Goal: Task Accomplishment & Management: Manage account settings

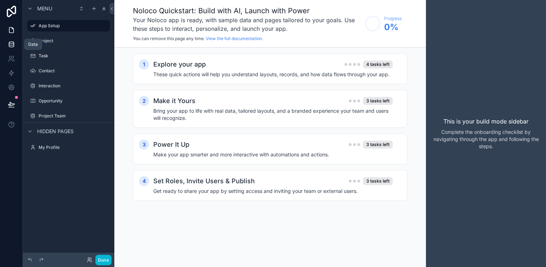
click at [9, 46] on icon at bounding box center [11, 45] width 5 height 3
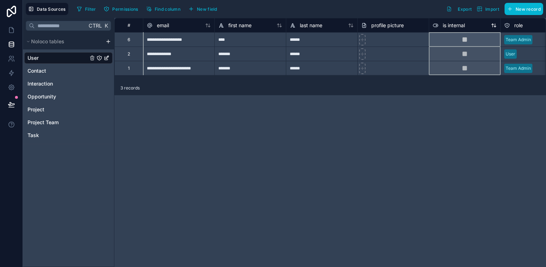
click at [438, 25] on icon at bounding box center [435, 25] width 5 height 3
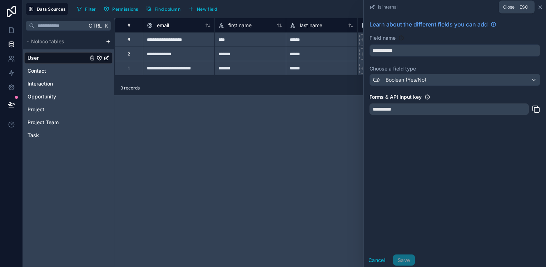
click at [538, 6] on icon at bounding box center [541, 7] width 6 height 6
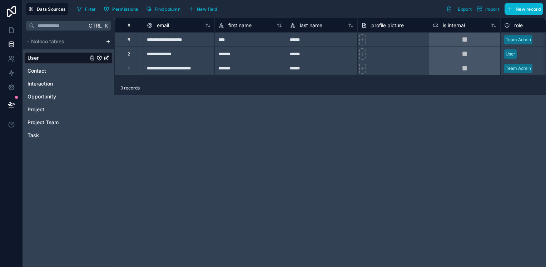
click at [537, 105] on div "**********" at bounding box center [330, 142] width 432 height 249
click at [329, 59] on div "******" at bounding box center [322, 53] width 72 height 14
click at [329, 58] on div "******" at bounding box center [322, 53] width 72 height 14
click at [333, 53] on input "******" at bounding box center [321, 54] width 71 height 14
click at [339, 141] on div "**********" at bounding box center [330, 142] width 432 height 249
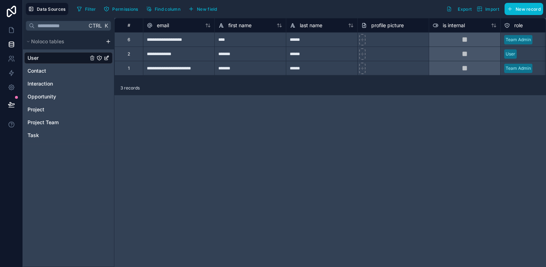
drag, startPoint x: 470, startPoint y: 1, endPoint x: 263, endPoint y: 119, distance: 238.6
click at [263, 119] on div "**********" at bounding box center [330, 142] width 432 height 249
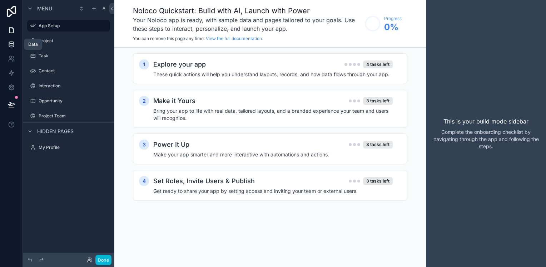
click at [14, 45] on icon at bounding box center [11, 45] width 5 height 3
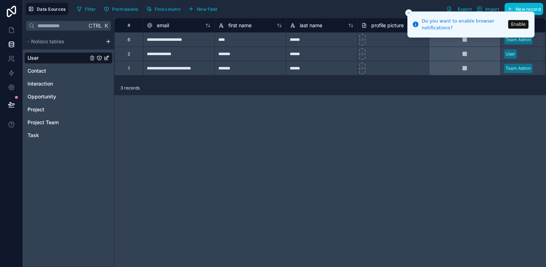
click at [522, 25] on button "Enable" at bounding box center [518, 24] width 20 height 9
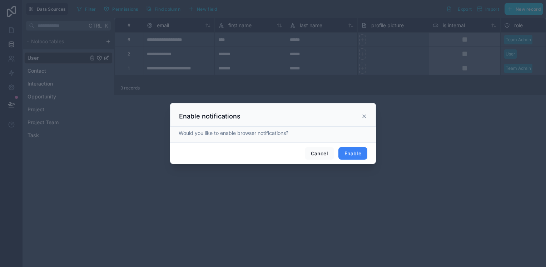
click at [350, 149] on button "Enable" at bounding box center [353, 153] width 29 height 13
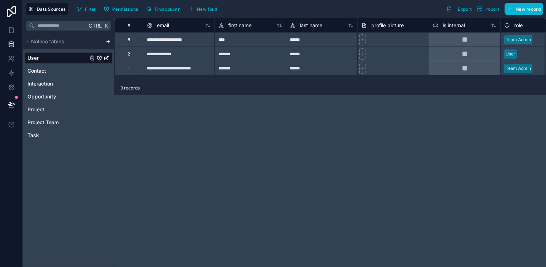
click at [226, 174] on div "**********" at bounding box center [330, 142] width 432 height 249
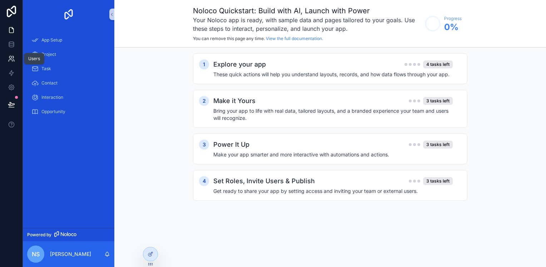
click at [13, 57] on icon at bounding box center [11, 58] width 7 height 7
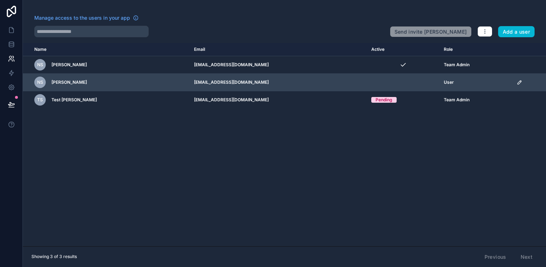
click at [513, 83] on td "scrollable content" at bounding box center [530, 83] width 34 height 18
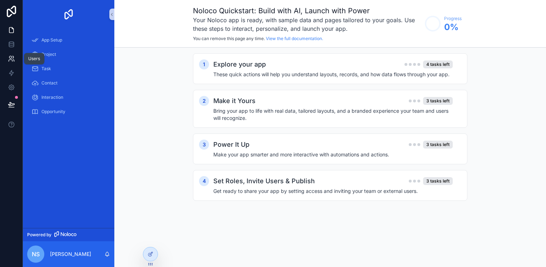
click at [8, 61] on icon at bounding box center [11, 58] width 7 height 7
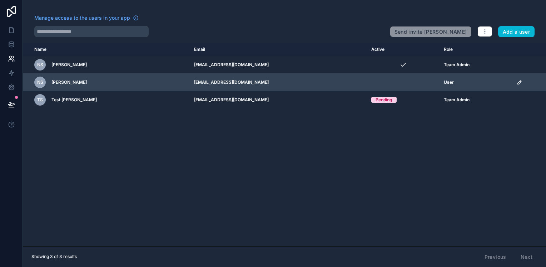
click at [520, 82] on icon "scrollable content" at bounding box center [520, 81] width 1 height 1
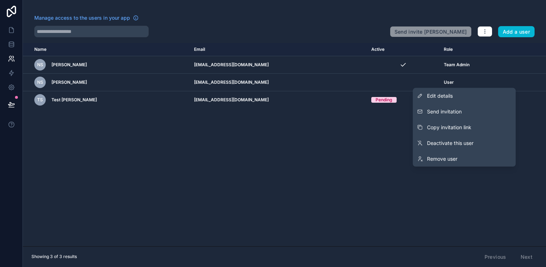
click at [531, 114] on div "Name Email Active Role userTable.email nS navdeep Sandhu nsinghsandhu@qasource.…" at bounding box center [284, 144] width 523 height 203
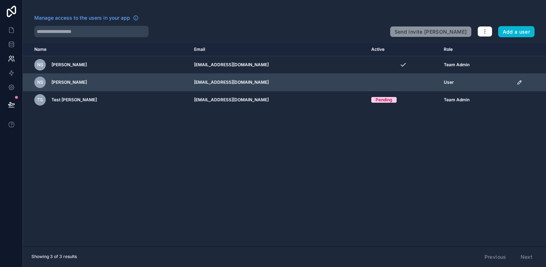
click at [484, 84] on div "User" at bounding box center [476, 82] width 65 height 6
click at [527, 77] on td "scrollable content" at bounding box center [530, 83] width 34 height 18
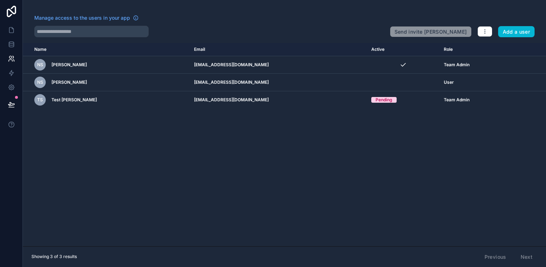
click at [530, 125] on div "Name Email Active Role userTable.email nS navdeep Sandhu nsinghsandhu@qasource.…" at bounding box center [284, 144] width 523 height 203
click at [515, 145] on div "Name Email Active Role userTable.email nS navdeep Sandhu nsinghsandhu@qasource.…" at bounding box center [284, 144] width 523 height 203
click at [460, 132] on div "Name Email Active Role userTable.email nS navdeep Sandhu nsinghsandhu@qasource.…" at bounding box center [284, 144] width 523 height 203
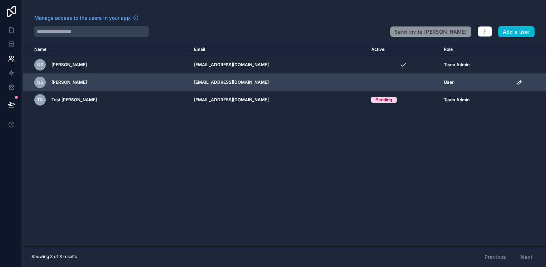
click at [542, 87] on td "scrollable content" at bounding box center [530, 83] width 34 height 18
click at [542, 88] on td "scrollable content" at bounding box center [530, 83] width 34 height 18
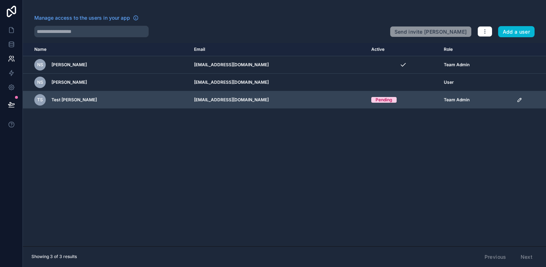
drag, startPoint x: 542, startPoint y: 88, endPoint x: 546, endPoint y: 95, distance: 8.5
click at [546, 95] on td "scrollable content" at bounding box center [530, 100] width 34 height 18
click at [502, 105] on td "Team Admin" at bounding box center [476, 100] width 73 height 18
drag, startPoint x: 501, startPoint y: 101, endPoint x: 503, endPoint y: 92, distance: 9.7
click at [501, 99] on td "Team Admin" at bounding box center [476, 100] width 73 height 18
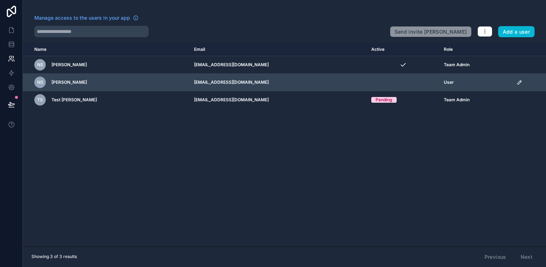
click at [505, 88] on td "User" at bounding box center [476, 83] width 73 height 18
click at [513, 83] on td "scrollable content" at bounding box center [530, 83] width 34 height 18
click at [444, 83] on span "User" at bounding box center [449, 82] width 10 height 6
click at [518, 80] on icon "scrollable content" at bounding box center [520, 82] width 6 height 6
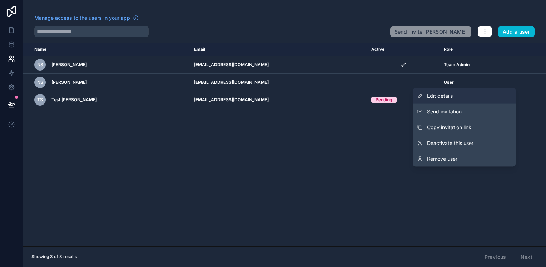
click at [443, 99] on link "Edit details" at bounding box center [464, 96] width 103 height 16
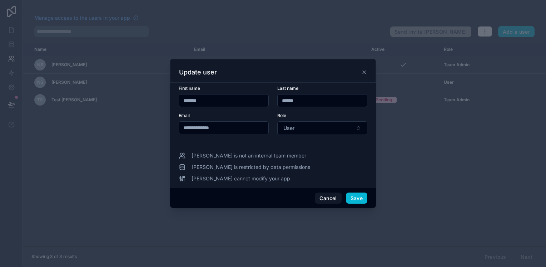
drag, startPoint x: 222, startPoint y: 130, endPoint x: 199, endPoint y: 130, distance: 22.9
click at [199, 130] on input "**********" at bounding box center [223, 128] width 89 height 10
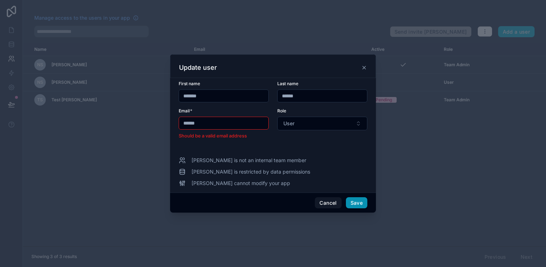
type input "******"
click at [349, 201] on button "Save" at bounding box center [356, 202] width 21 height 11
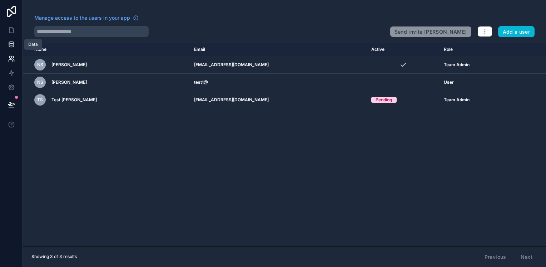
click at [9, 49] on link at bounding box center [11, 44] width 23 height 14
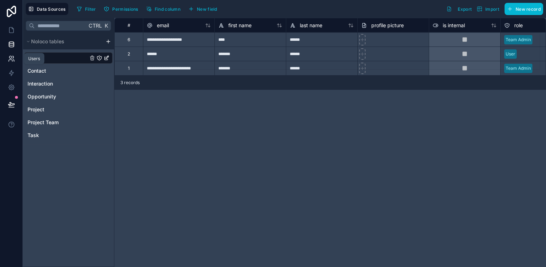
click at [10, 55] on icon at bounding box center [11, 58] width 7 height 7
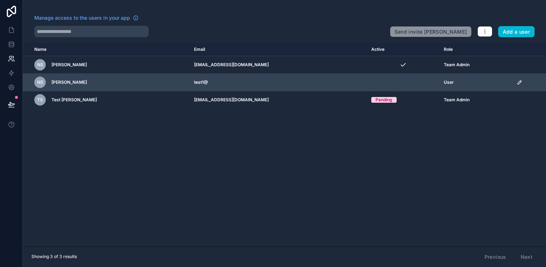
click at [216, 84] on td "test1@" at bounding box center [279, 83] width 178 height 18
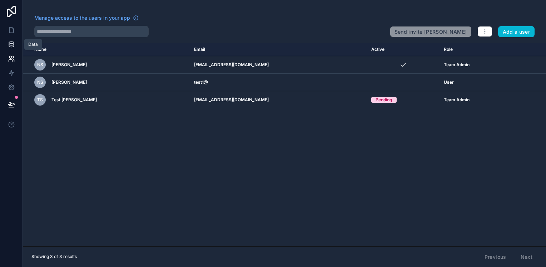
click at [7, 42] on link at bounding box center [11, 44] width 23 height 14
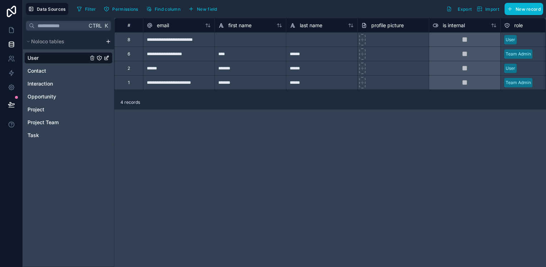
click at [75, 56] on div "User" at bounding box center [68, 57] width 88 height 11
click at [121, 9] on span "Permissions" at bounding box center [125, 8] width 26 height 5
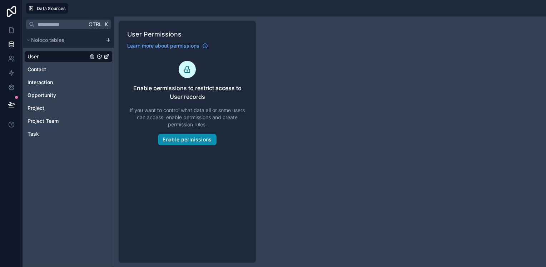
click at [184, 139] on button "Enable permissions" at bounding box center [187, 139] width 58 height 11
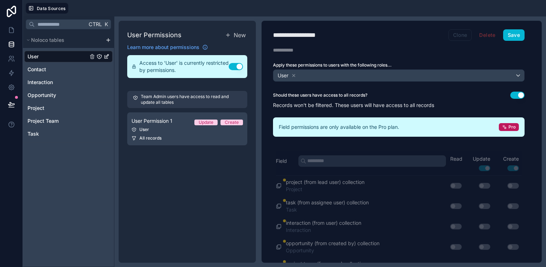
click at [455, 36] on button "Clone" at bounding box center [461, 34] width 24 height 11
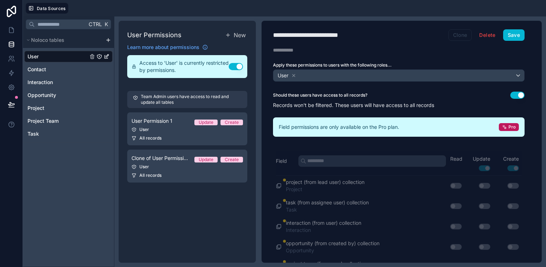
click at [455, 36] on button "Clone" at bounding box center [461, 34] width 24 height 11
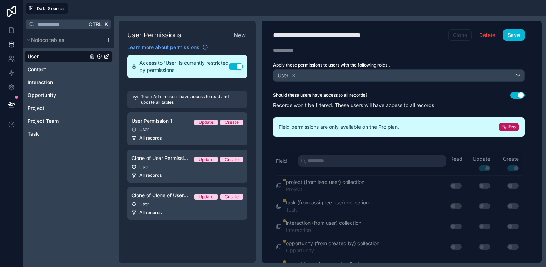
click at [455, 36] on button "Clone" at bounding box center [461, 34] width 24 height 11
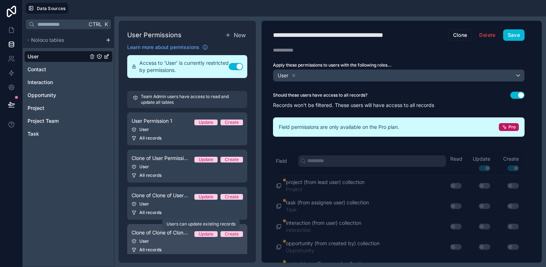
scroll to position [7, 0]
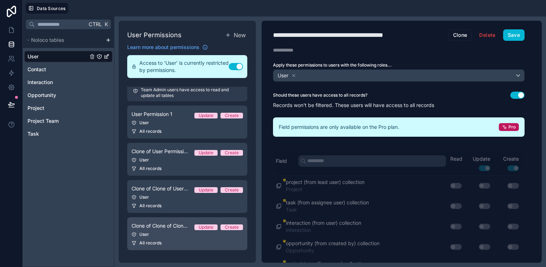
click at [154, 241] on span "All records" at bounding box center [150, 243] width 22 height 6
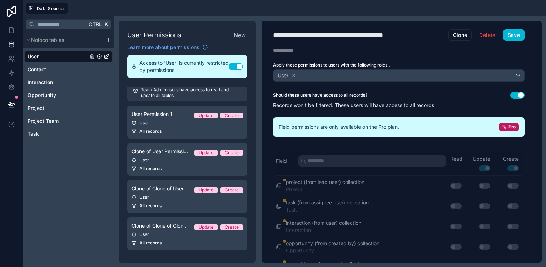
click at [489, 28] on div "**********" at bounding box center [399, 142] width 275 height 242
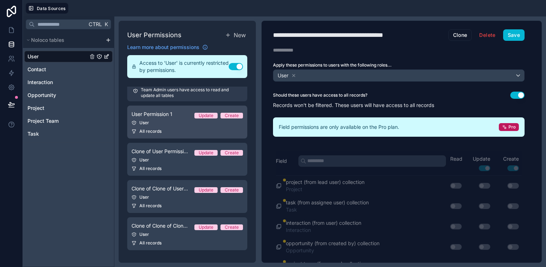
click at [175, 124] on div "User" at bounding box center [188, 123] width 112 height 6
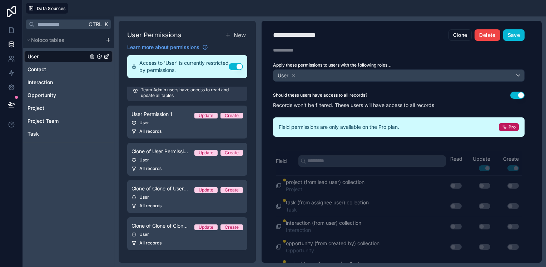
click at [479, 34] on button "Delete" at bounding box center [487, 34] width 25 height 11
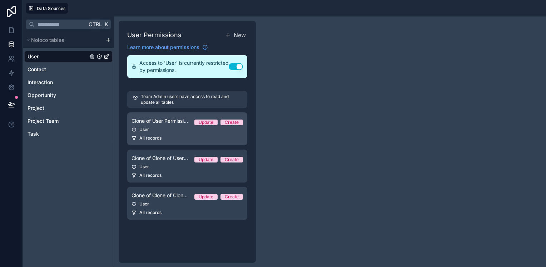
click at [147, 129] on div "User" at bounding box center [188, 130] width 112 height 6
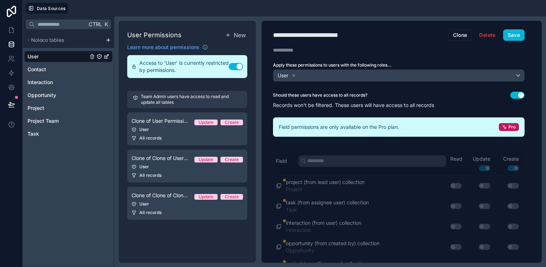
click at [484, 28] on div "**********" at bounding box center [399, 142] width 275 height 242
click at [491, 36] on button "Delete" at bounding box center [487, 34] width 25 height 11
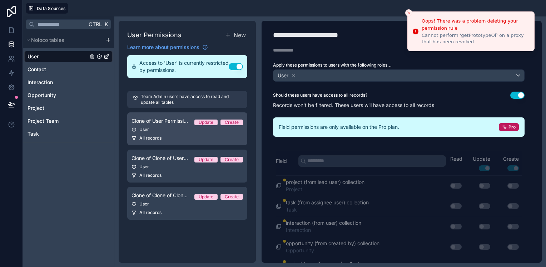
click at [178, 139] on div "All records" at bounding box center [188, 138] width 112 height 6
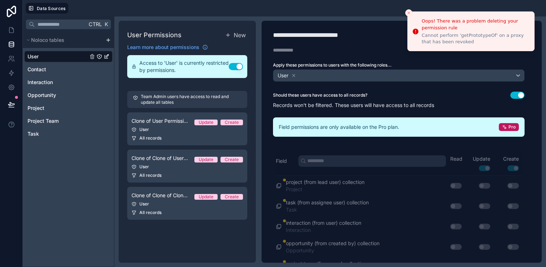
click at [408, 11] on icon "Close toast" at bounding box center [409, 13] width 4 height 4
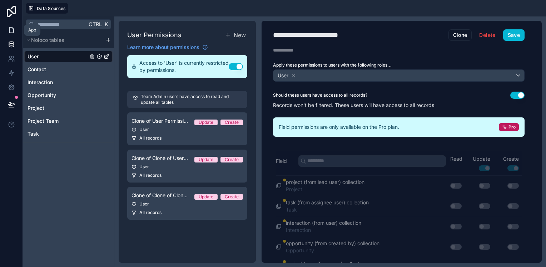
click at [7, 29] on link at bounding box center [11, 30] width 23 height 14
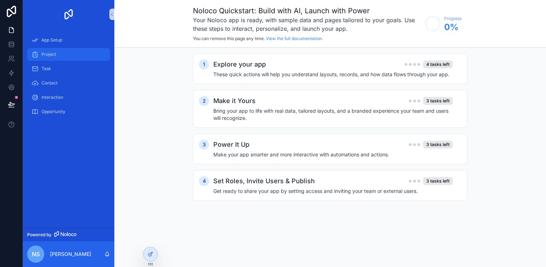
click at [50, 51] on span "Project" at bounding box center [48, 54] width 15 height 6
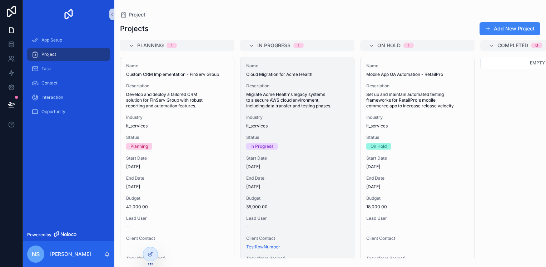
click at [265, 114] on div "Name Cloud Migration for Acme Health Description Migrate Acme Health's legacy s…" at bounding box center [298, 169] width 114 height 224
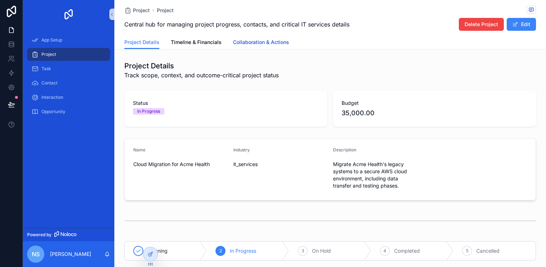
click at [240, 39] on span "Collaboration & Actions" at bounding box center [261, 42] width 56 height 7
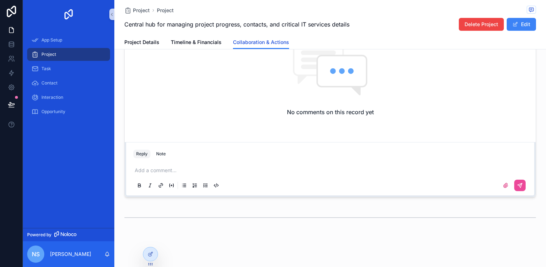
scroll to position [79, 0]
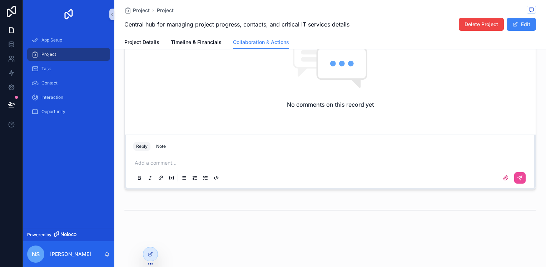
click at [167, 159] on p "scrollable content" at bounding box center [332, 162] width 394 height 7
click at [517, 179] on icon "scrollable content" at bounding box center [520, 178] width 6 height 6
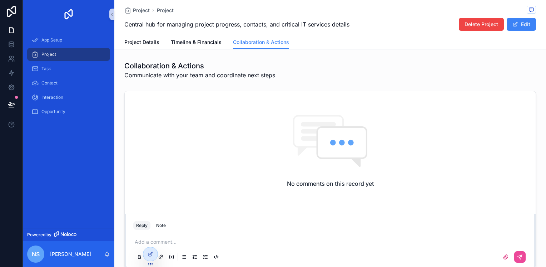
scroll to position [36, 0]
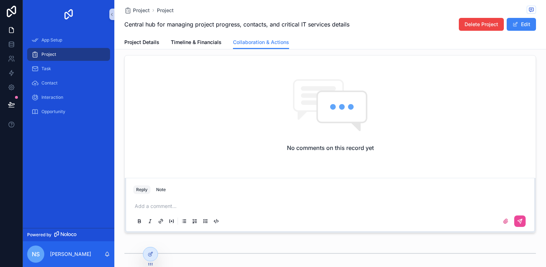
click at [172, 202] on p "scrollable content" at bounding box center [332, 205] width 394 height 7
click at [521, 221] on button "scrollable content" at bounding box center [519, 220] width 11 height 11
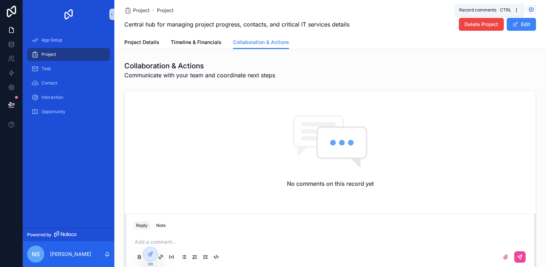
click at [529, 11] on icon "scrollable content" at bounding box center [532, 10] width 6 height 6
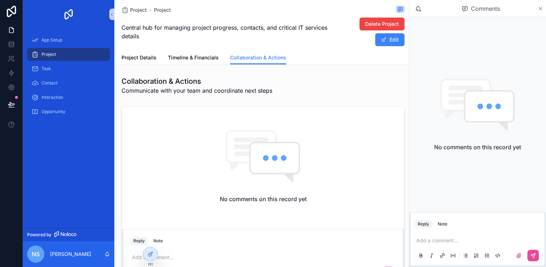
click at [538, 10] on icon "scrollable content" at bounding box center [540, 9] width 5 height 6
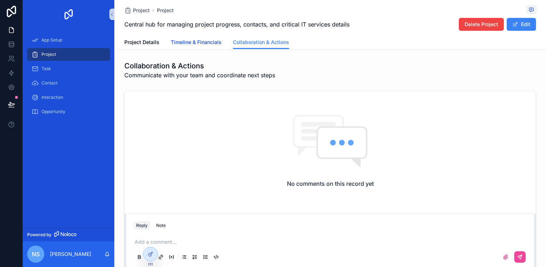
click at [183, 46] on link "Timeline & Financials" at bounding box center [196, 43] width 51 height 14
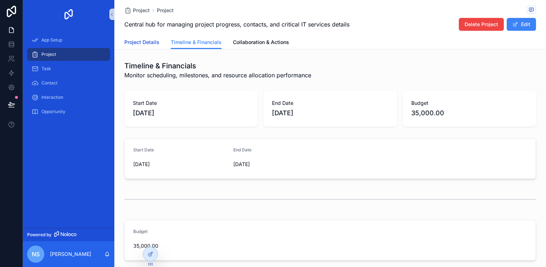
click at [144, 39] on span "Project Details" at bounding box center [141, 42] width 35 height 7
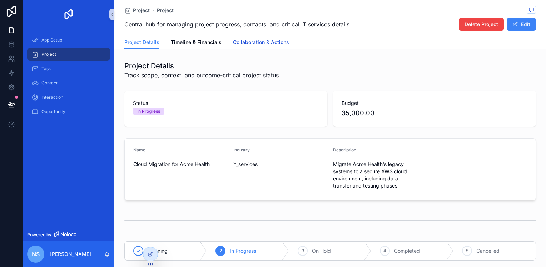
click at [242, 45] on span "Collaboration & Actions" at bounding box center [261, 42] width 56 height 7
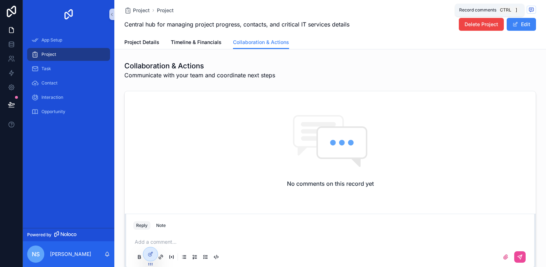
click at [529, 11] on icon "scrollable content" at bounding box center [532, 10] width 6 height 6
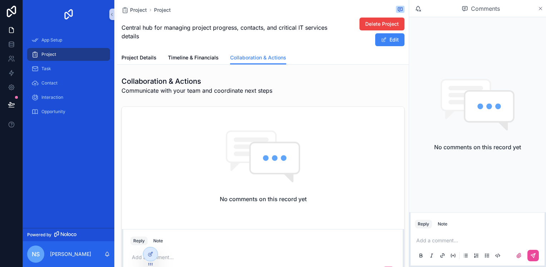
click at [542, 10] on icon "scrollable content" at bounding box center [540, 9] width 5 height 6
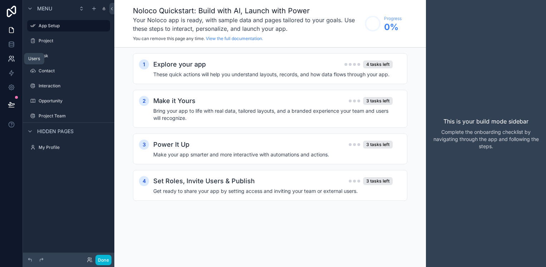
click at [7, 58] on link at bounding box center [11, 58] width 23 height 14
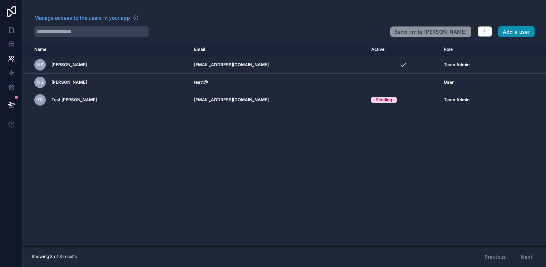
click at [513, 34] on button "Add a user" at bounding box center [516, 31] width 37 height 11
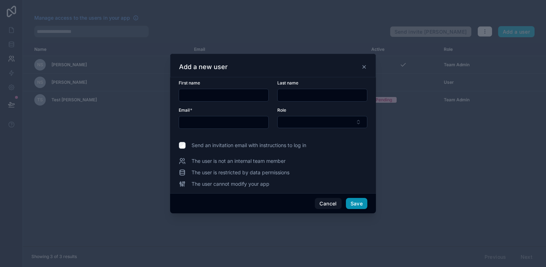
click at [362, 201] on button "Save" at bounding box center [356, 203] width 21 height 11
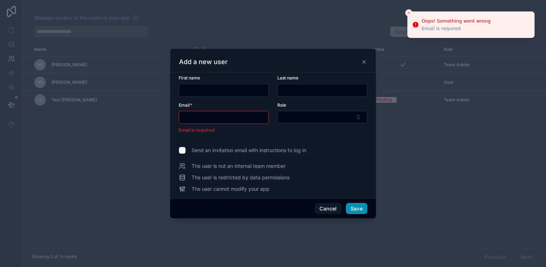
click at [362, 201] on div "Cancel Save" at bounding box center [273, 208] width 206 height 20
click at [408, 9] on button "Close toast" at bounding box center [408, 12] width 7 height 7
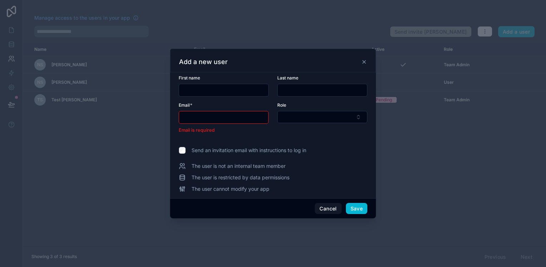
click at [220, 119] on input "text" at bounding box center [223, 117] width 89 height 10
type input "**********"
type input "**"
type input "****"
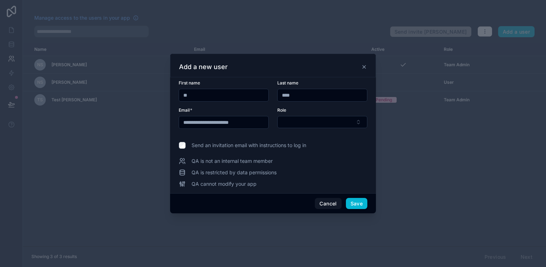
drag, startPoint x: 297, startPoint y: 93, endPoint x: 268, endPoint y: 93, distance: 29.3
click at [268, 93] on form "**********" at bounding box center [273, 108] width 189 height 57
drag, startPoint x: 216, startPoint y: 98, endPoint x: 81, endPoint y: 100, distance: 134.8
click at [81, 100] on div "**********" at bounding box center [273, 133] width 546 height 267
click at [349, 204] on button "Save" at bounding box center [356, 203] width 21 height 11
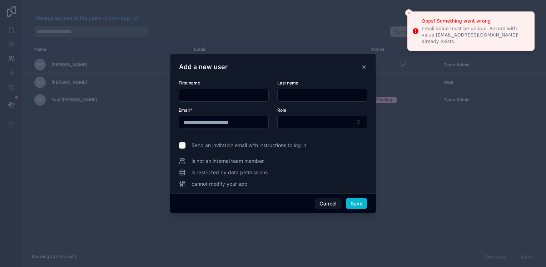
click at [217, 124] on input "**********" at bounding box center [223, 122] width 89 height 10
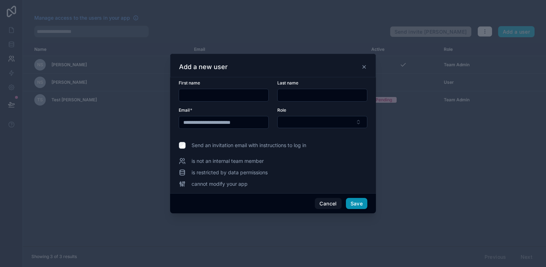
type input "**********"
click at [355, 206] on button "Save" at bounding box center [356, 203] width 21 height 11
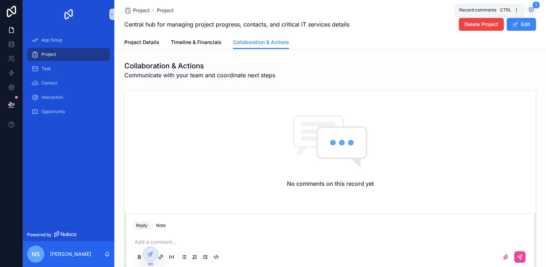
click at [533, 8] on span "2" at bounding box center [537, 4] width 8 height 7
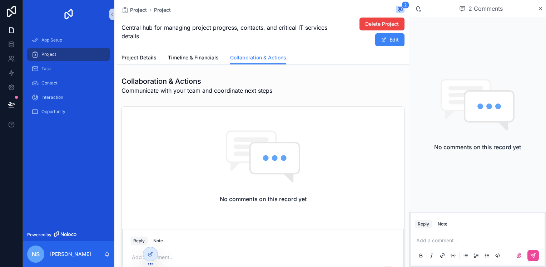
click at [485, 9] on span "2 Comments" at bounding box center [486, 8] width 34 height 9
click at [418, 9] on icon "scrollable content" at bounding box center [418, 8] width 4 height 4
click at [419, 15] on div "2 Comments" at bounding box center [477, 8] width 137 height 17
click at [398, 6] on icon "scrollable content" at bounding box center [401, 9] width 6 height 6
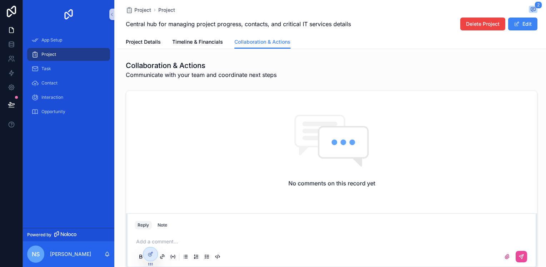
scroll to position [79, 0]
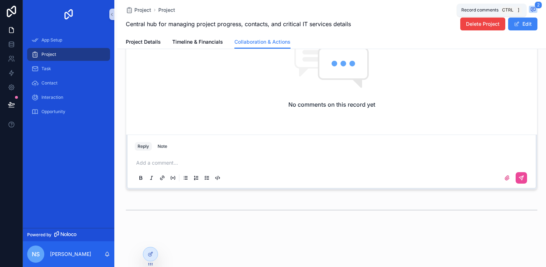
click at [531, 11] on icon "scrollable content" at bounding box center [533, 10] width 4 height 4
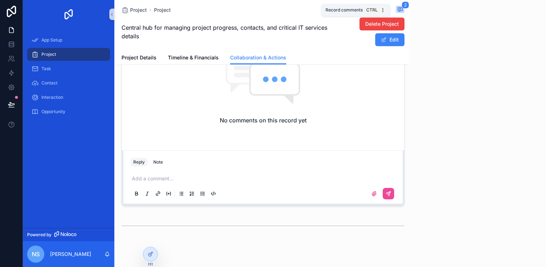
scroll to position [94, 0]
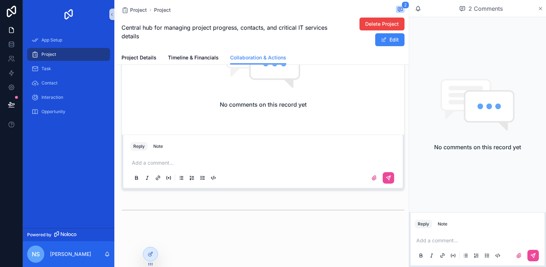
click at [540, 8] on icon "scrollable content" at bounding box center [540, 9] width 5 height 6
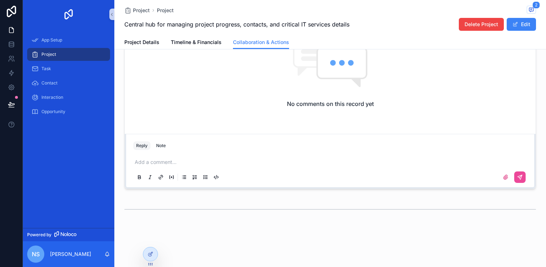
scroll to position [79, 0]
click at [9, 54] on link at bounding box center [11, 58] width 23 height 14
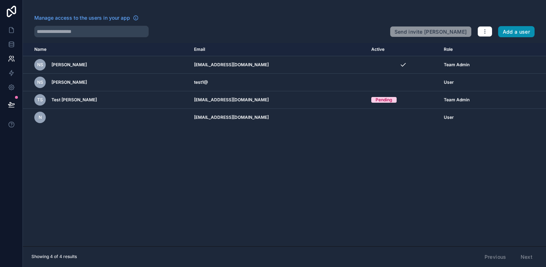
click at [522, 31] on button "Add a user" at bounding box center [516, 31] width 37 height 11
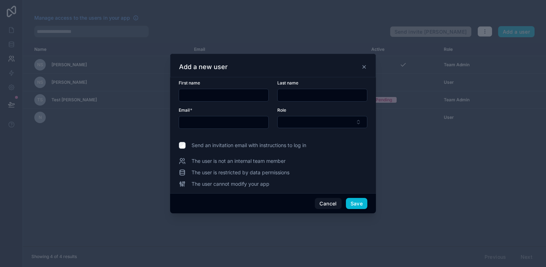
click at [222, 91] on input "text" at bounding box center [223, 95] width 89 height 10
type input "****"
type input "**********"
click at [332, 207] on button "Cancel" at bounding box center [328, 203] width 26 height 11
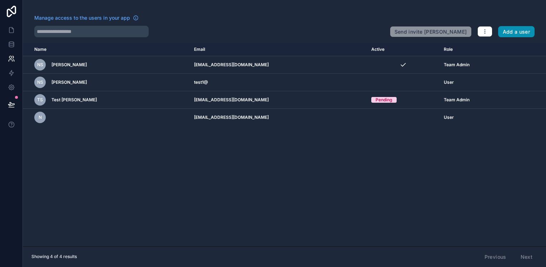
click at [506, 32] on button "Add a user" at bounding box center [516, 31] width 37 height 11
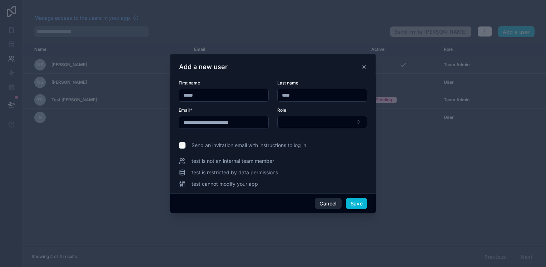
click at [329, 203] on button "Cancel" at bounding box center [328, 203] width 26 height 11
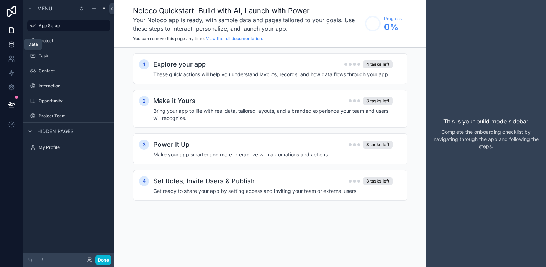
click at [14, 46] on icon at bounding box center [11, 44] width 7 height 7
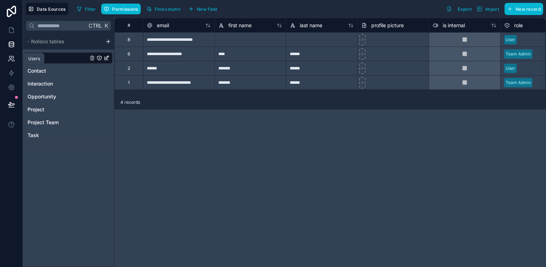
click at [4, 59] on link at bounding box center [11, 58] width 23 height 14
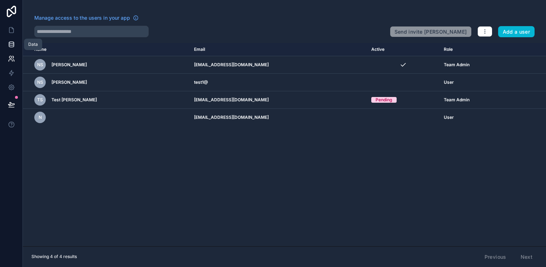
click at [10, 45] on icon at bounding box center [11, 44] width 5 height 3
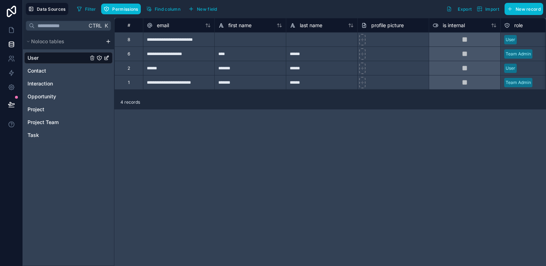
click at [163, 142] on div "**********" at bounding box center [330, 142] width 432 height 248
